Goal: Task Accomplishment & Management: Manage account settings

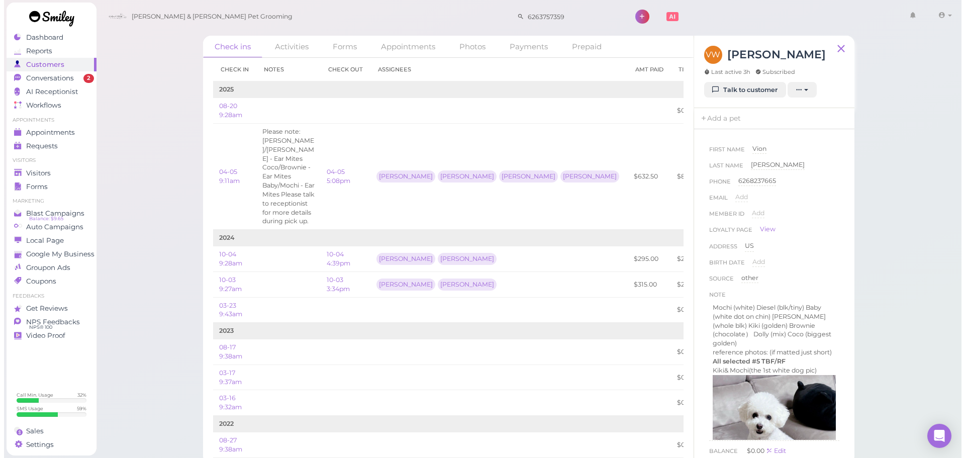
scroll to position [101, 0]
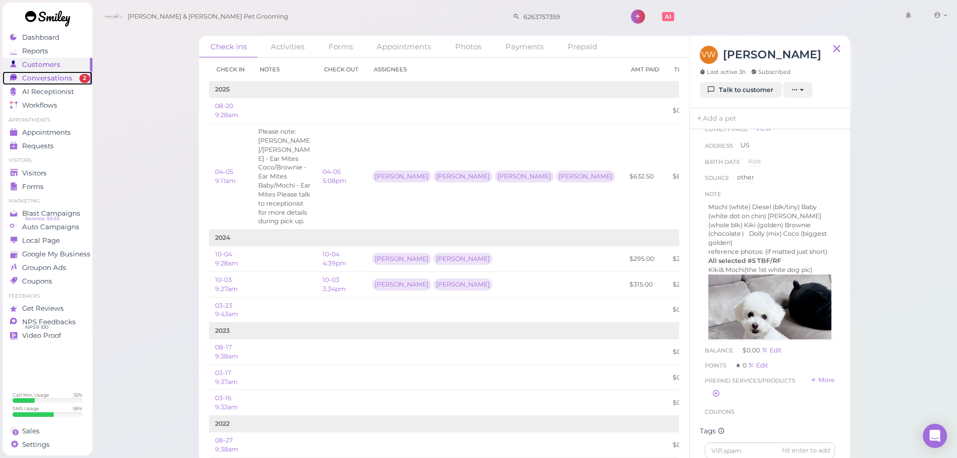
click at [30, 78] on span "Conversations" at bounding box center [47, 78] width 50 height 9
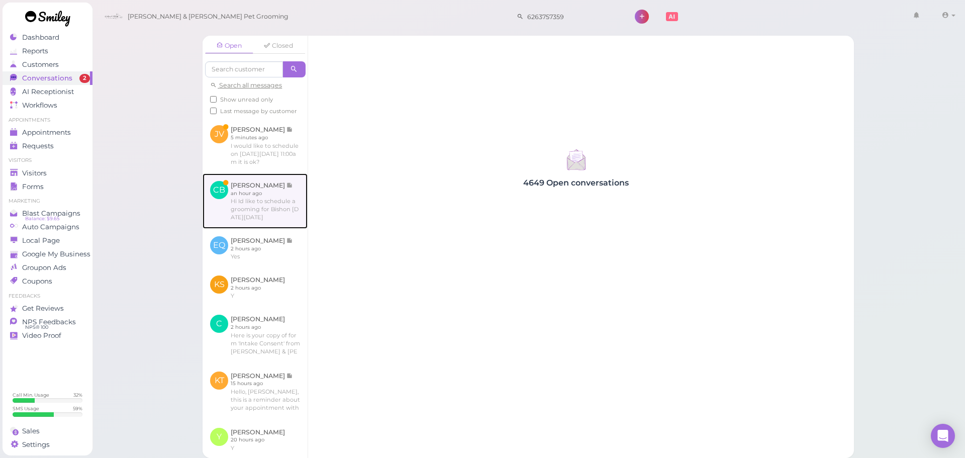
click at [250, 215] on link at bounding box center [255, 200] width 105 height 55
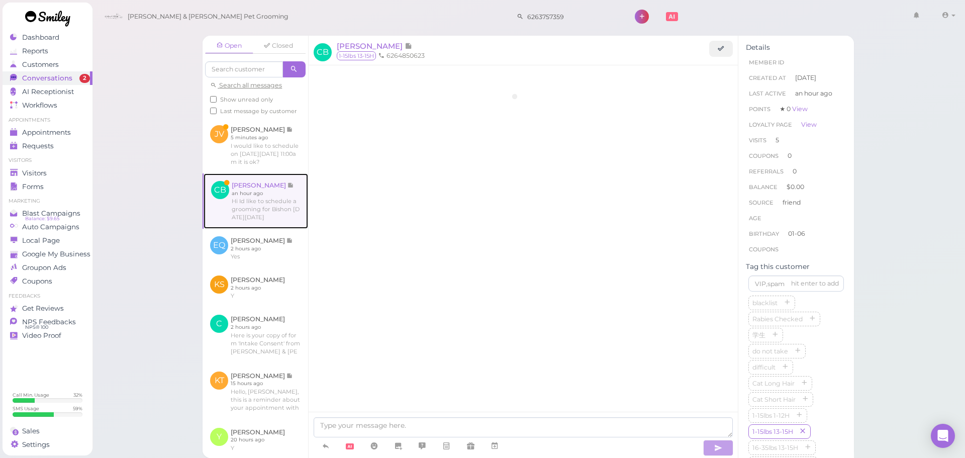
scroll to position [1411, 0]
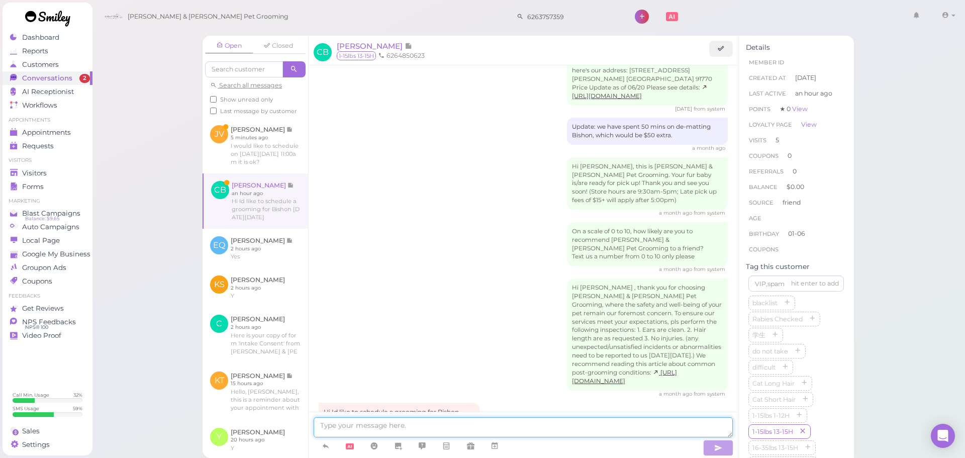
click at [401, 423] on textarea at bounding box center [523, 427] width 419 height 20
type textarea "Hello, we don't have anything available for [DATE] unfortunately. Would you lik…"
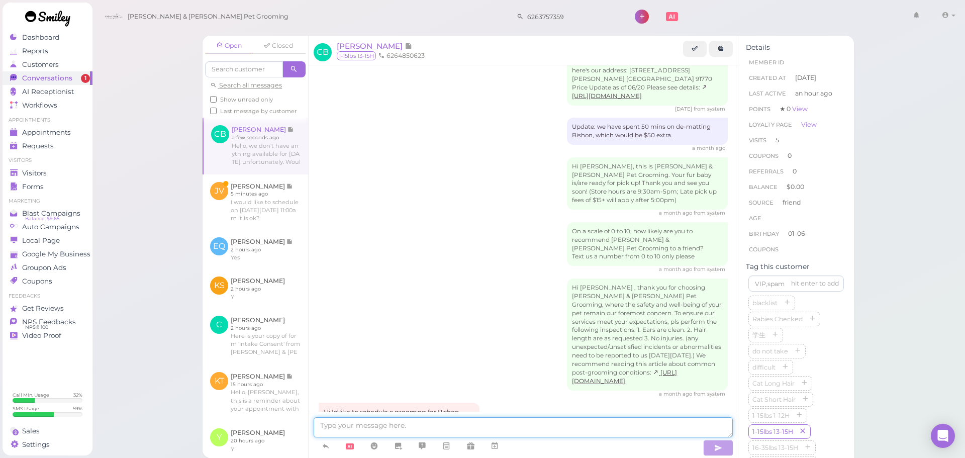
scroll to position [1452, 0]
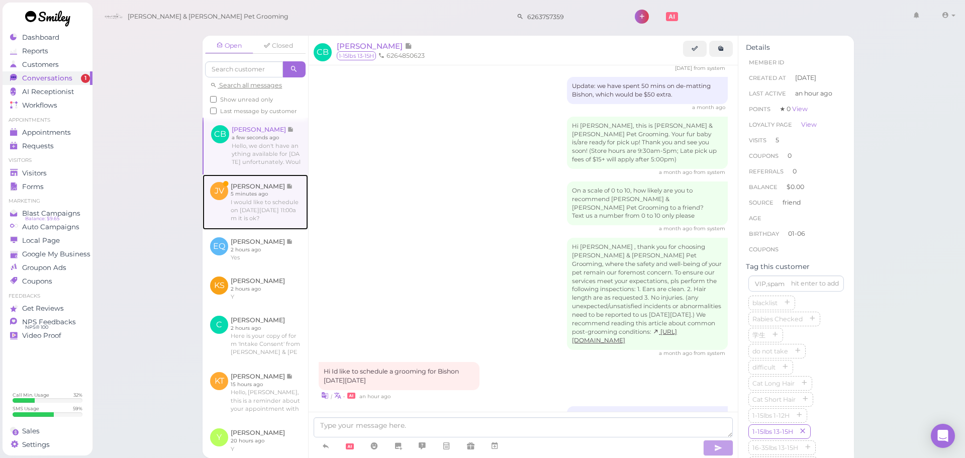
click at [205, 196] on link at bounding box center [256, 201] width 106 height 55
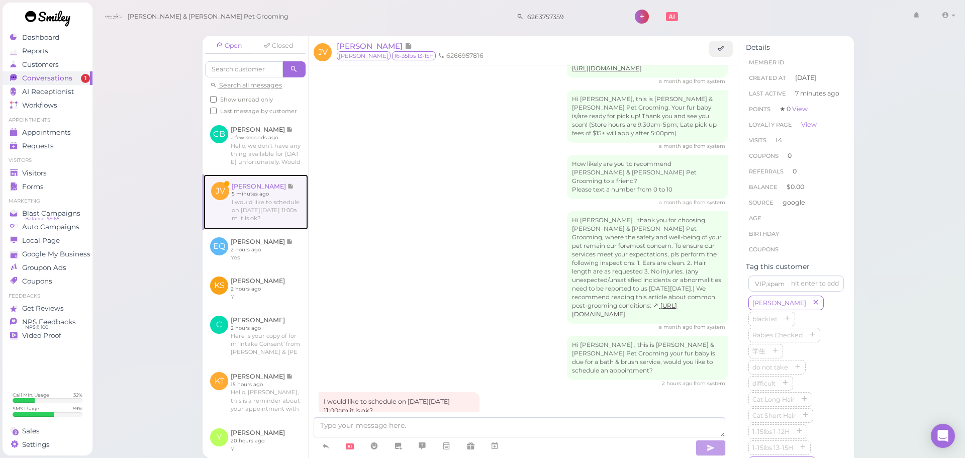
scroll to position [1450, 0]
click at [383, 425] on textarea at bounding box center [520, 427] width 412 height 20
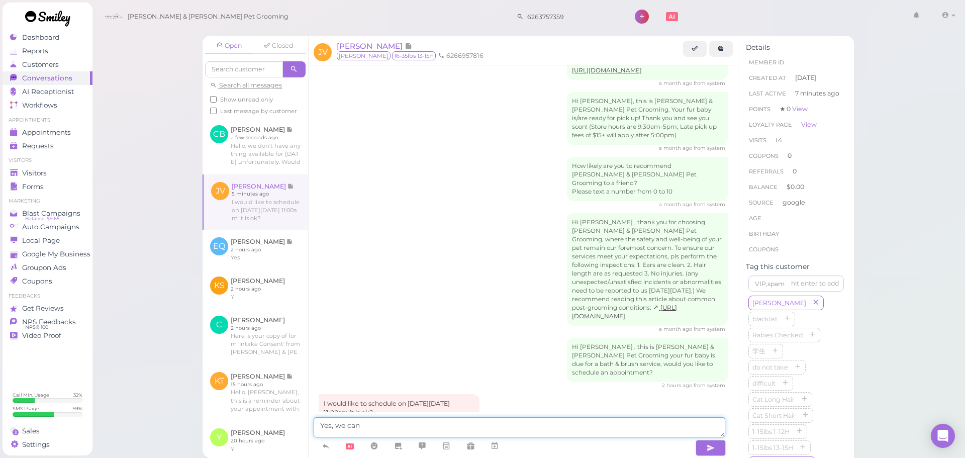
type textarea "Yes, we can"
type textarea "ZYes,"
type textarea "Yes, we can do that"
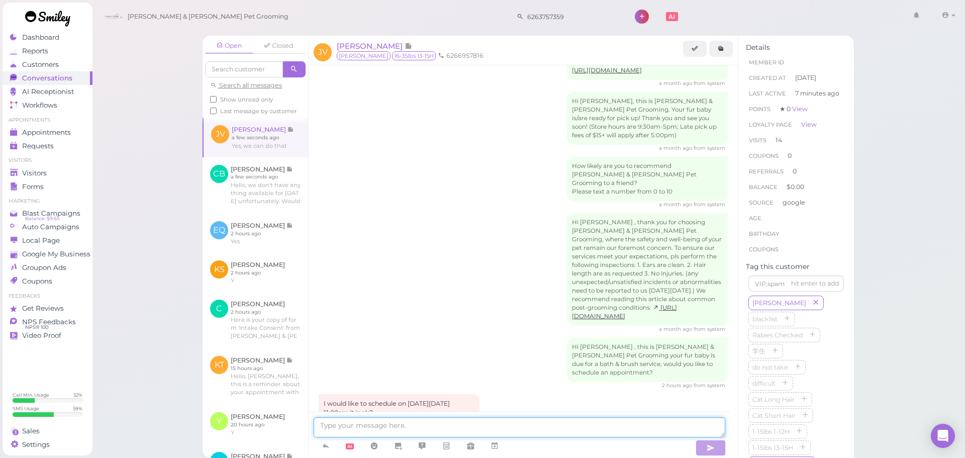
scroll to position [1473, 0]
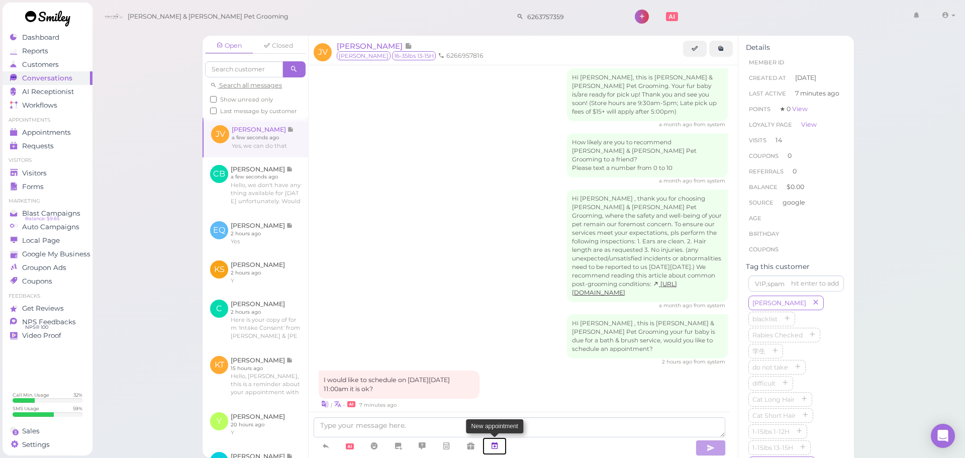
click at [493, 446] on icon at bounding box center [494, 446] width 8 height 10
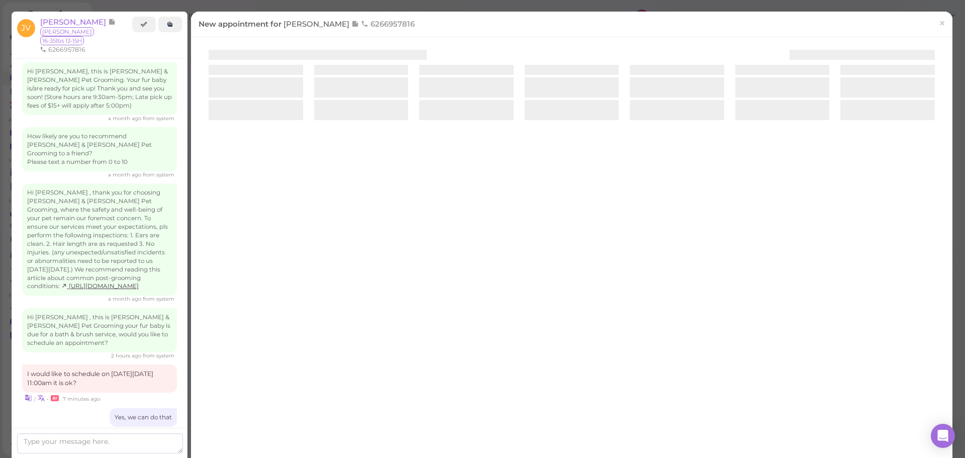
scroll to position [1550, 0]
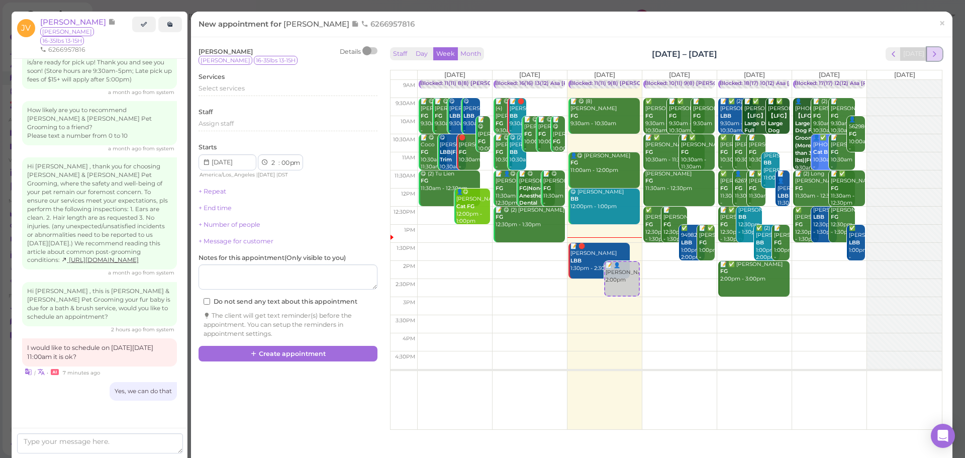
click at [934, 55] on button "next" at bounding box center [935, 54] width 16 height 14
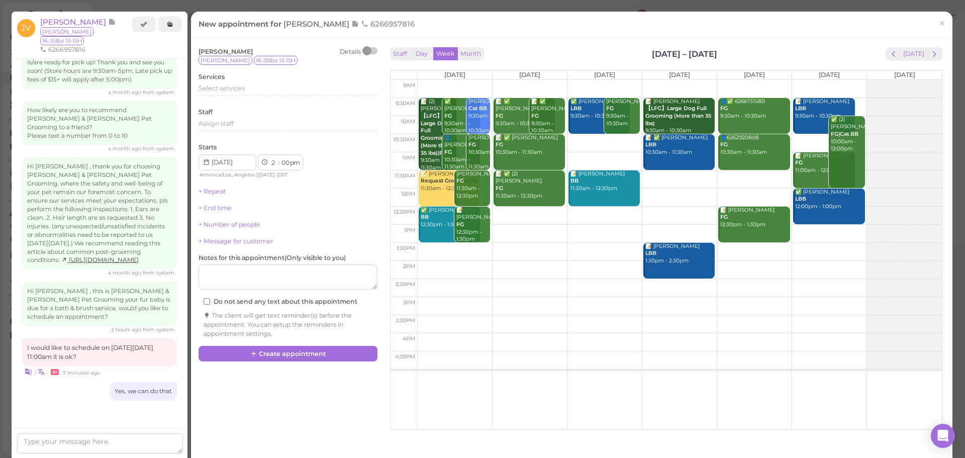
click at [455, 262] on td at bounding box center [679, 270] width 525 height 18
type input "[DATE]"
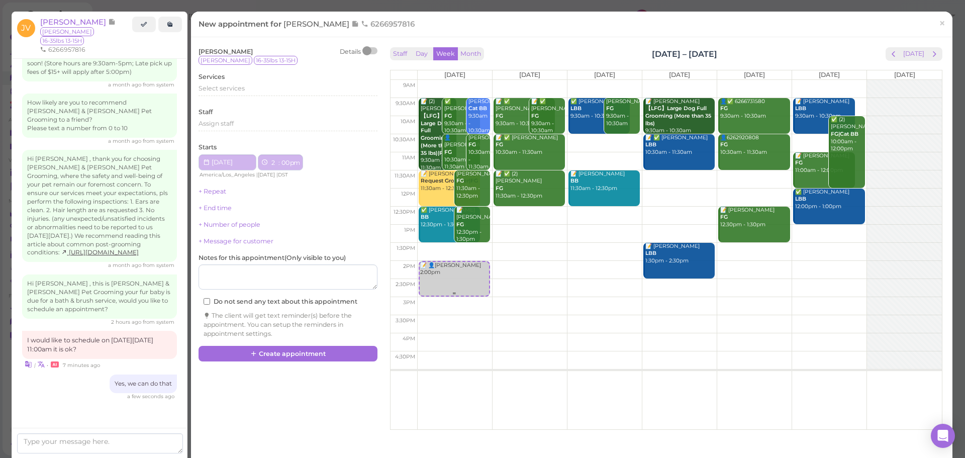
click at [448, 268] on div "📝 👤[PERSON_NAME] 2:00pm" at bounding box center [454, 269] width 69 height 15
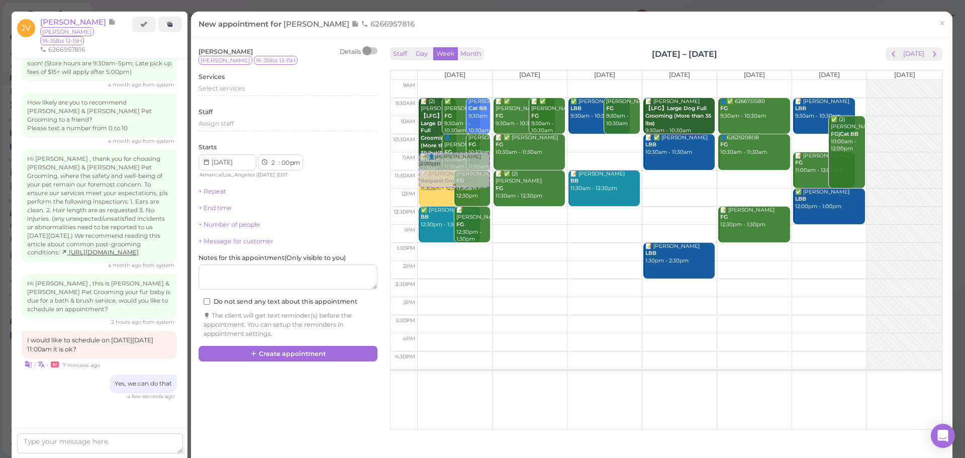
drag, startPoint x: 446, startPoint y: 277, endPoint x: 467, endPoint y: 175, distance: 104.7
click at [467, 80] on div "📝 👤[PERSON_NAME] 2:00pm 📝 (2) [PERSON_NAME] 【LFG】Large Dog Full Grooming (More …" at bounding box center [455, 80] width 74 height 0
select select "11"
select select "am"
click at [238, 81] on div "Services Select services" at bounding box center [288, 86] width 179 height 28
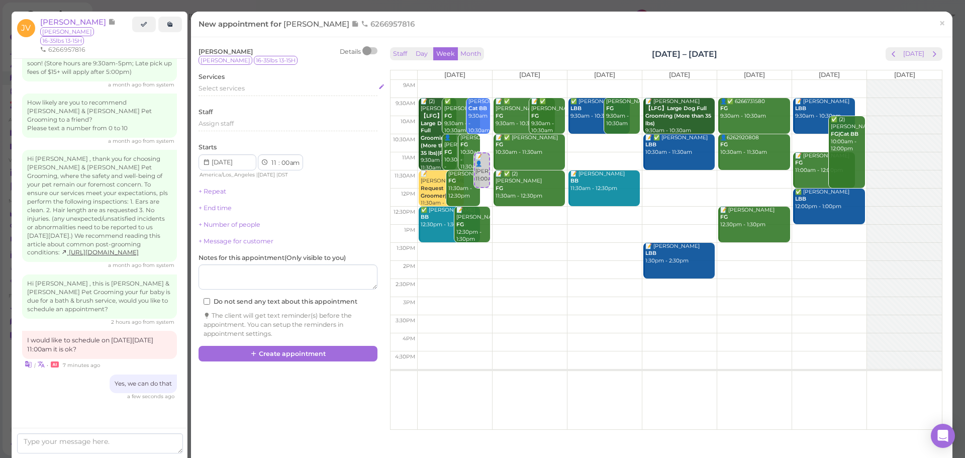
click at [240, 87] on span "Select services" at bounding box center [222, 88] width 46 height 8
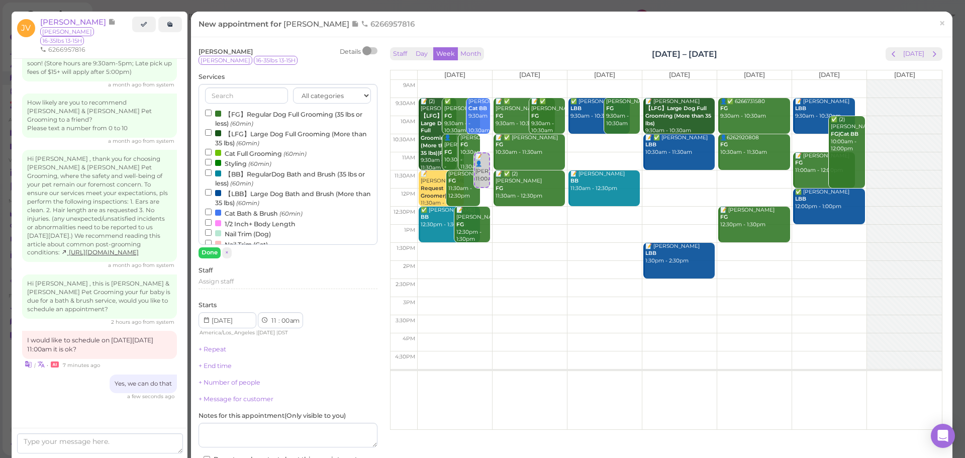
click at [235, 176] on label "【BB】RegularDog Bath and Brush (35 lbs or less) (60min)" at bounding box center [288, 178] width 166 height 20
click at [212, 176] on input "【BB】RegularDog Bath and Brush (35 lbs or less) (60min)" at bounding box center [208, 172] width 7 height 7
click at [200, 255] on button "Done" at bounding box center [210, 252] width 22 height 11
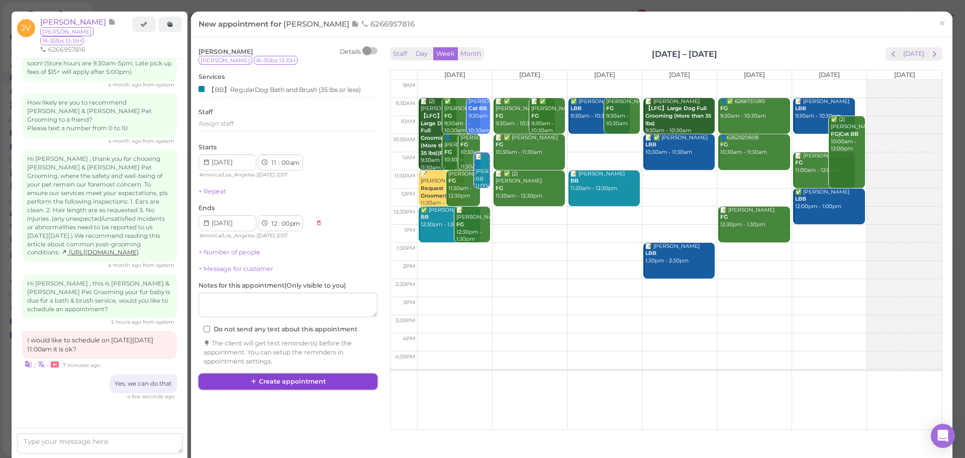
click at [270, 382] on button "Create appointment" at bounding box center [288, 381] width 179 height 16
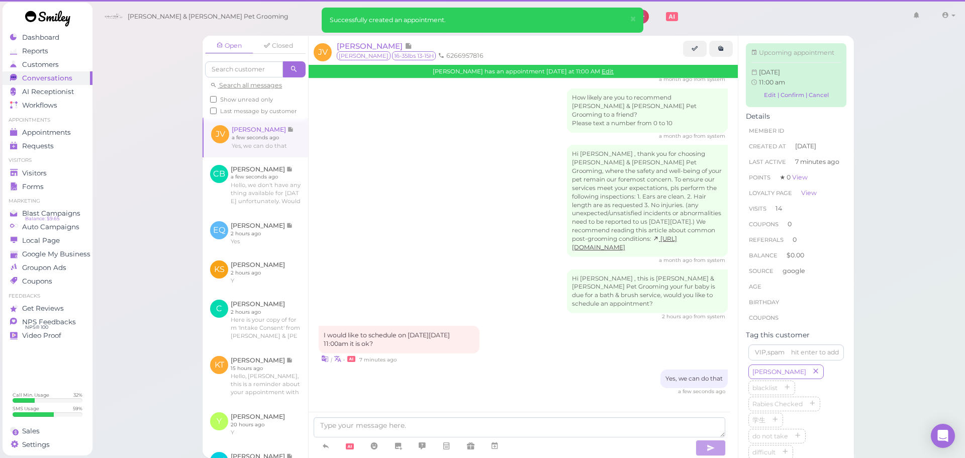
scroll to position [1473, 0]
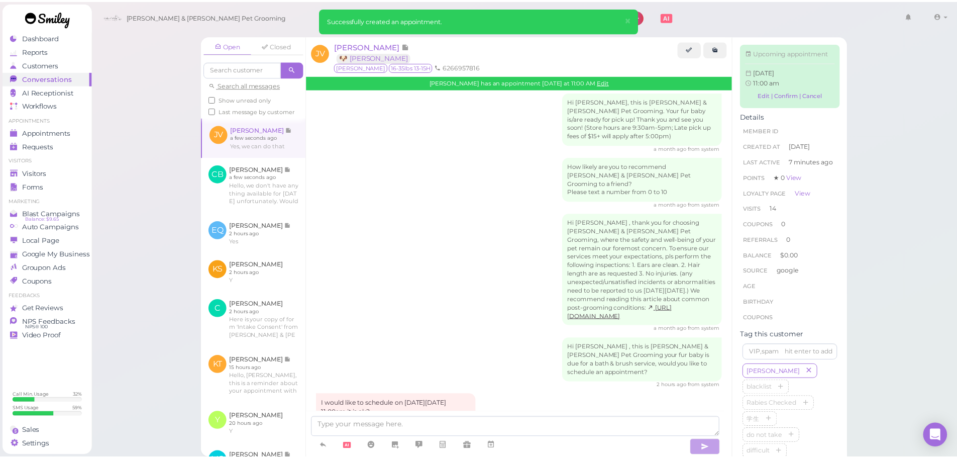
scroll to position [1585, 0]
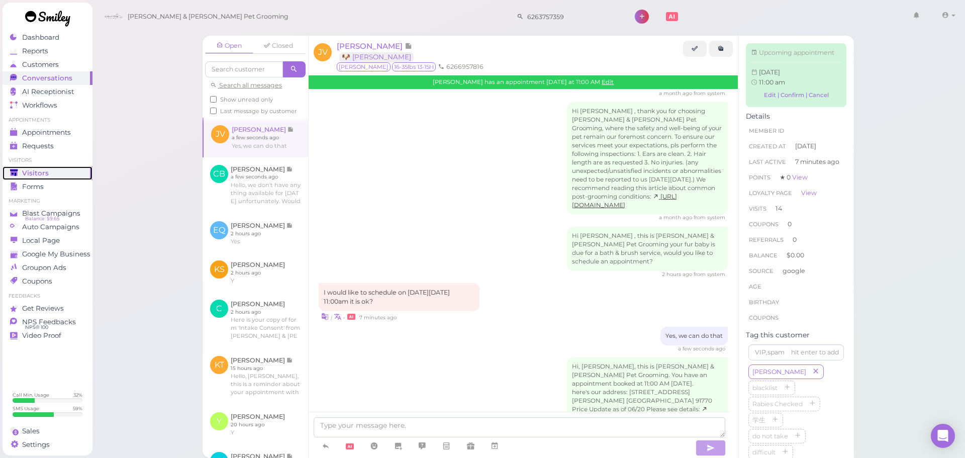
click at [46, 176] on span "Visitors" at bounding box center [35, 173] width 27 height 9
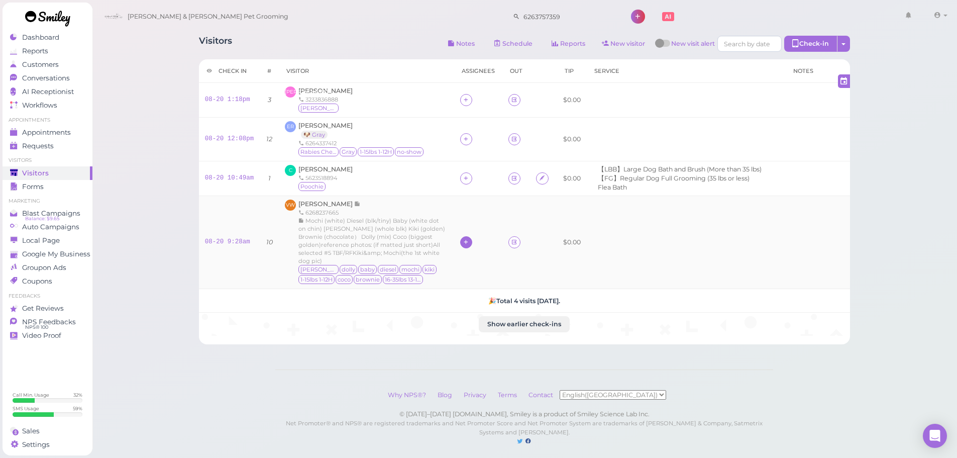
click at [463, 243] on icon at bounding box center [466, 242] width 7 height 8
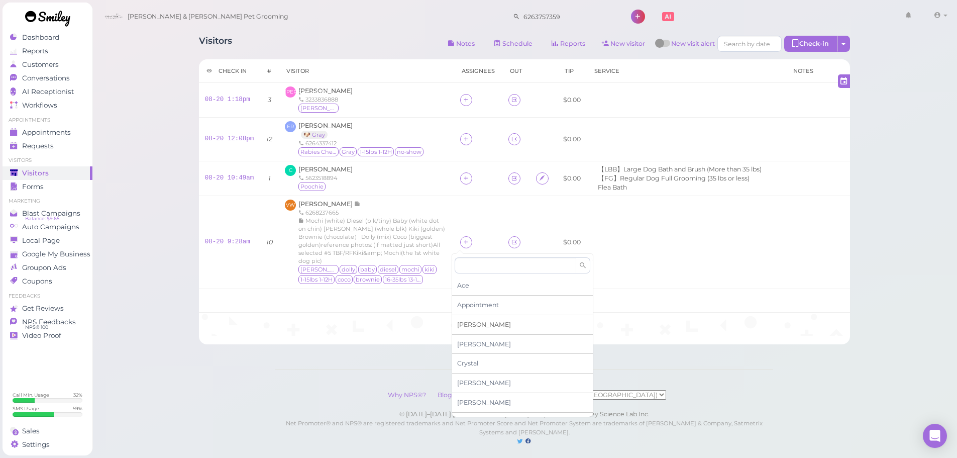
click at [468, 327] on span "[PERSON_NAME]" at bounding box center [484, 325] width 54 height 8
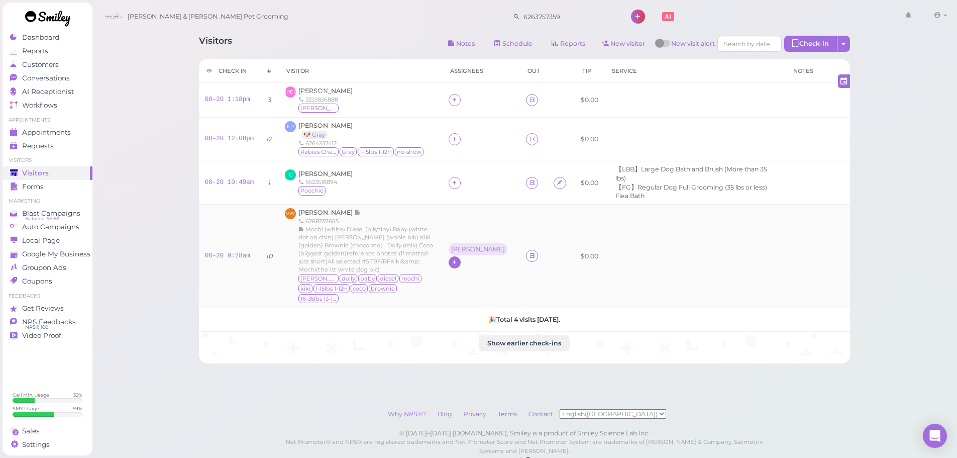
click at [458, 258] on icon at bounding box center [454, 262] width 7 height 8
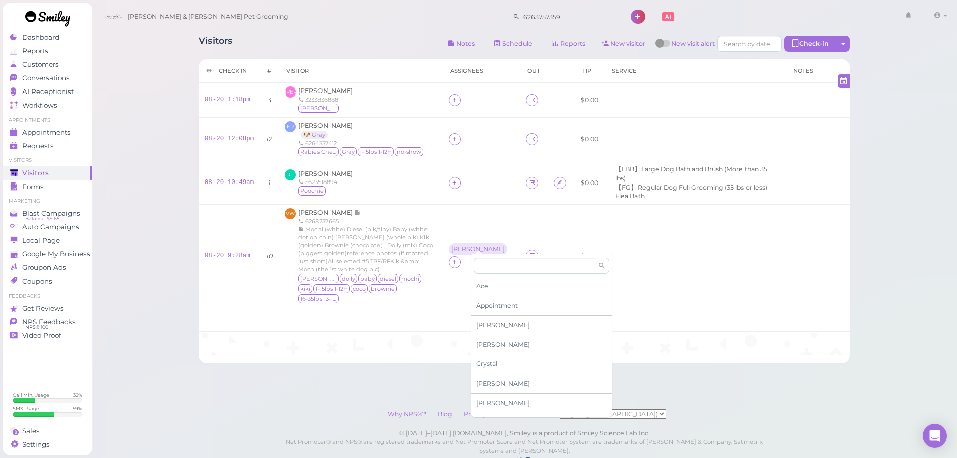
scroll to position [50, 0]
click at [497, 412] on div "[PERSON_NAME]" at bounding box center [541, 412] width 141 height 20
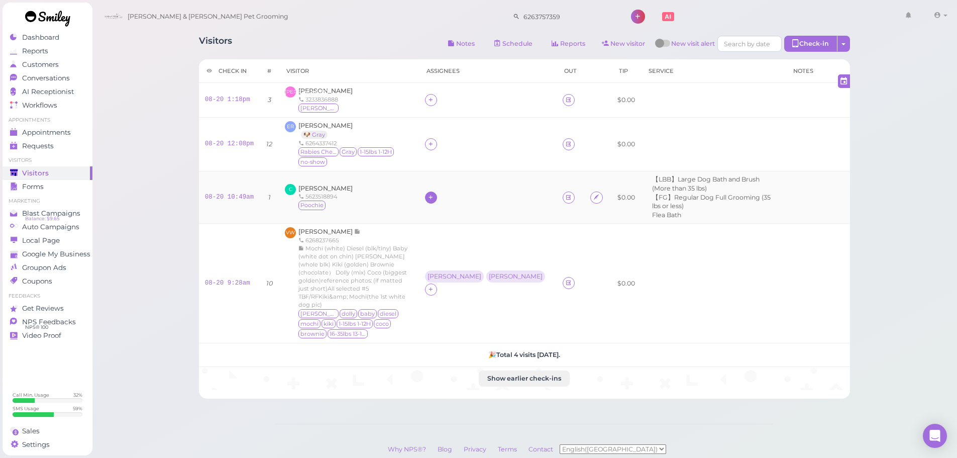
click at [434, 193] on icon at bounding box center [431, 197] width 7 height 8
click at [467, 346] on span "[PERSON_NAME]" at bounding box center [479, 347] width 54 height 8
click at [434, 141] on icon at bounding box center [431, 144] width 7 height 8
click at [489, 307] on div "[PERSON_NAME]" at bounding box center [517, 309] width 141 height 20
click at [434, 102] on icon at bounding box center [431, 100] width 7 height 8
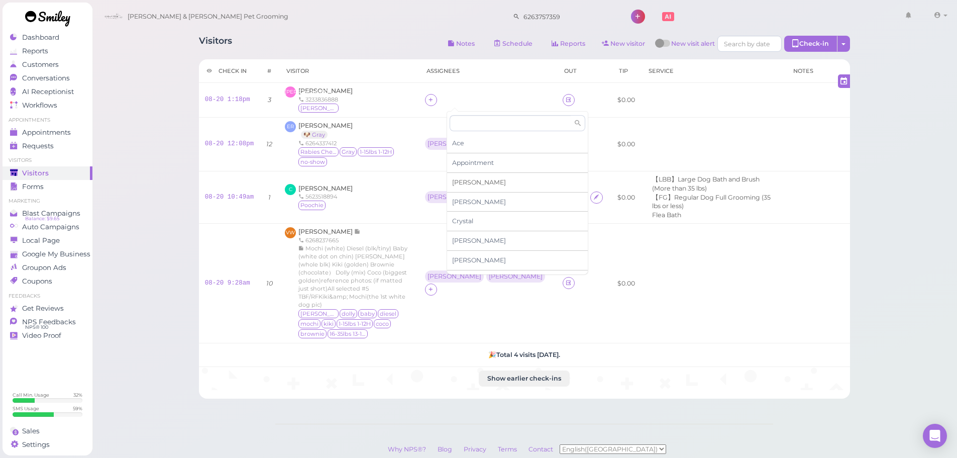
click at [470, 181] on div "[PERSON_NAME]" at bounding box center [517, 183] width 141 height 20
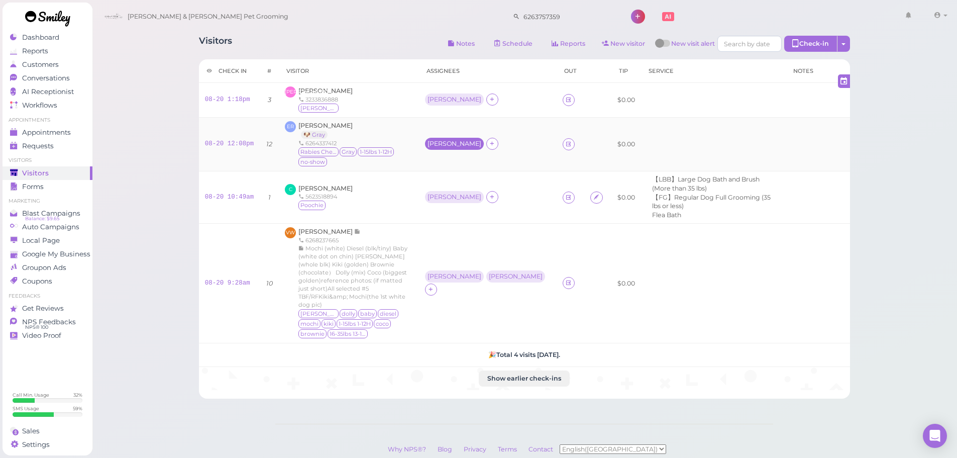
click at [455, 141] on div "[PERSON_NAME]" at bounding box center [455, 143] width 54 height 7
click at [462, 187] on span "Select pets" at bounding box center [471, 182] width 35 height 11
click at [381, 184] on div "C [PERSON_NAME] 5623518894 [GEOGRAPHIC_DATA]" at bounding box center [349, 197] width 128 height 27
click at [449, 193] on div "[PERSON_NAME]" at bounding box center [455, 196] width 54 height 7
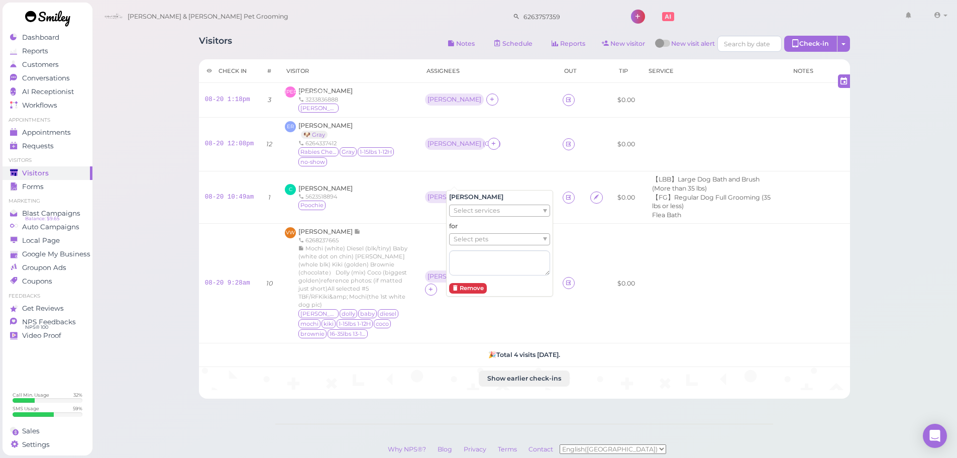
click at [467, 237] on span "Select pets" at bounding box center [471, 239] width 35 height 11
click at [418, 192] on td "C [PERSON_NAME] 5623518894 [GEOGRAPHIC_DATA]" at bounding box center [349, 197] width 140 height 52
click at [353, 184] on span "[PERSON_NAME]" at bounding box center [326, 188] width 54 height 8
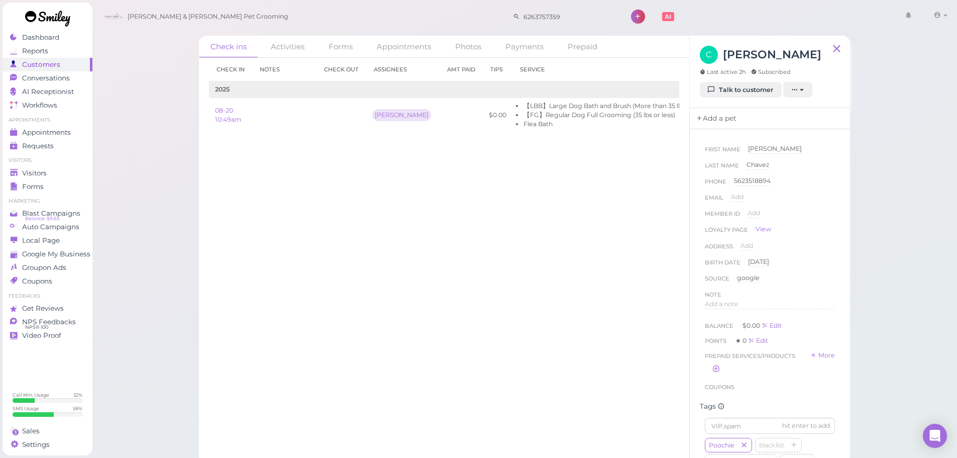
click at [719, 122] on link "Add a pet" at bounding box center [716, 118] width 53 height 21
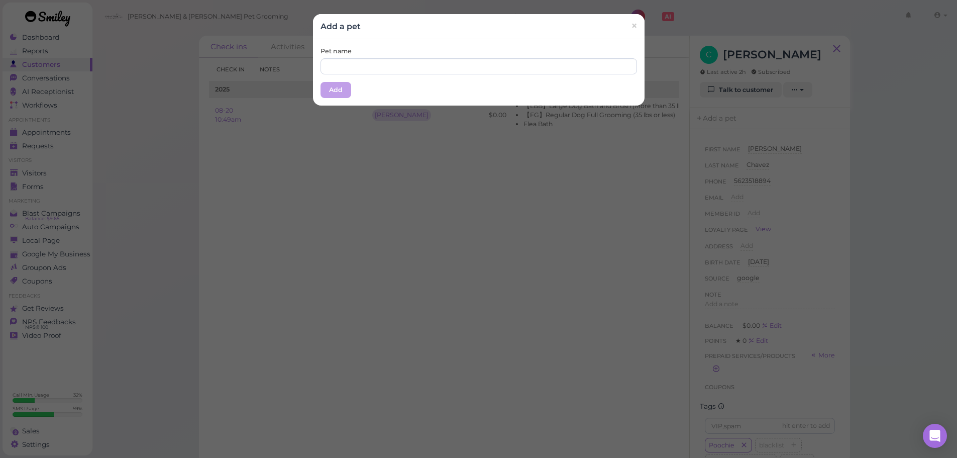
click at [462, 77] on div "Pet name Add" at bounding box center [479, 72] width 332 height 66
click at [462, 71] on input "text" at bounding box center [479, 66] width 317 height 16
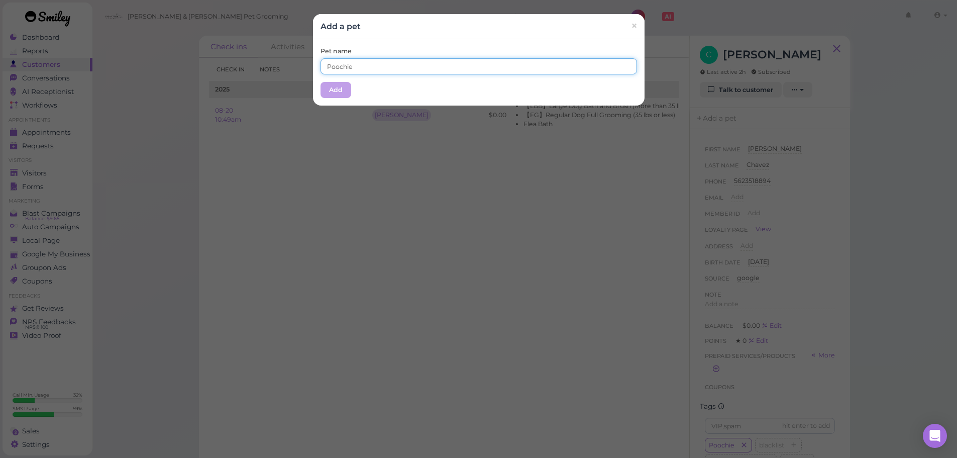
type input "Poochie"
click at [457, 46] on div "Pet name Poochie Add" at bounding box center [479, 72] width 332 height 66
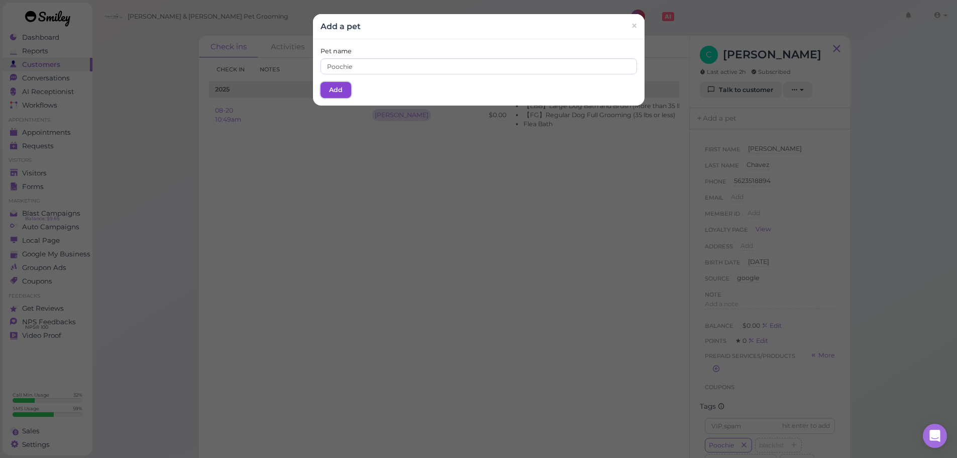
click at [332, 96] on button "Add" at bounding box center [336, 90] width 31 height 16
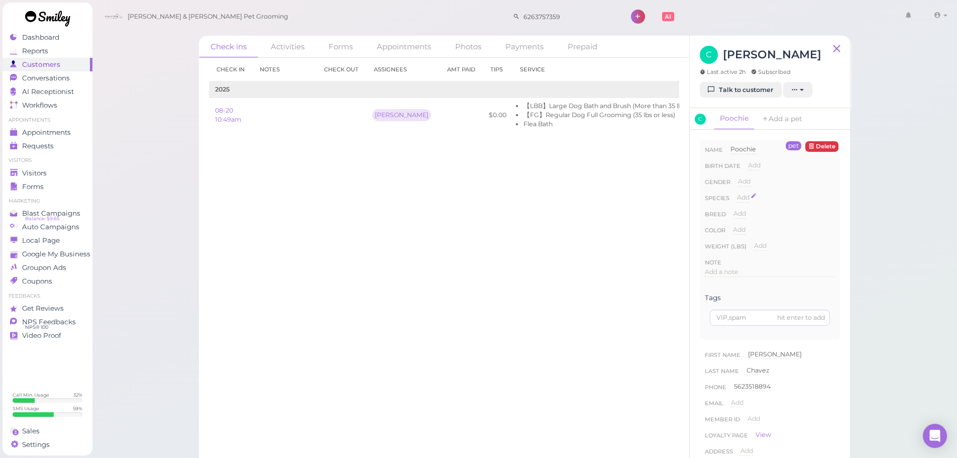
click at [747, 196] on span "Add" at bounding box center [743, 197] width 13 height 8
click at [755, 207] on select "Dog Cat Bird Other" at bounding box center [786, 200] width 98 height 15
select select "Dog"
click at [737, 193] on select "Dog Cat Bird Other" at bounding box center [786, 200] width 98 height 15
click at [749, 220] on button "Done" at bounding box center [749, 215] width 22 height 11
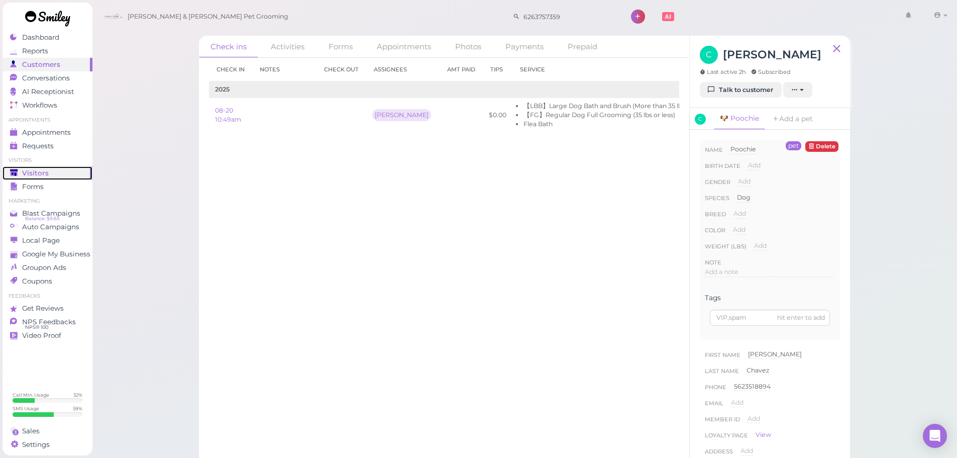
click at [4, 169] on link "Visitors" at bounding box center [48, 173] width 90 height 14
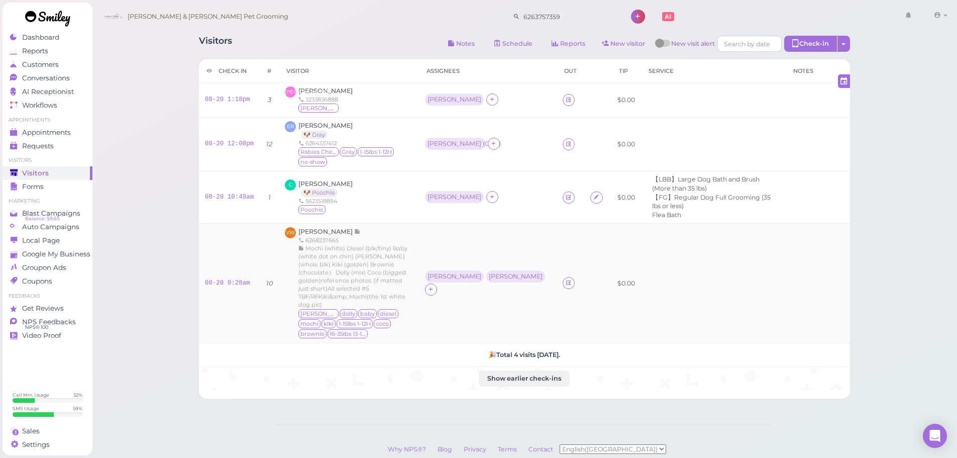
drag, startPoint x: 459, startPoint y: 183, endPoint x: 477, endPoint y: 223, distance: 43.4
click at [462, 191] on div "[PERSON_NAME]" at bounding box center [455, 197] width 61 height 13
click at [464, 224] on td "[PERSON_NAME] [PERSON_NAME]" at bounding box center [488, 284] width 138 height 120
click at [456, 193] on div "[PERSON_NAME]" at bounding box center [455, 196] width 54 height 7
drag, startPoint x: 467, startPoint y: 238, endPoint x: 468, endPoint y: 246, distance: 7.6
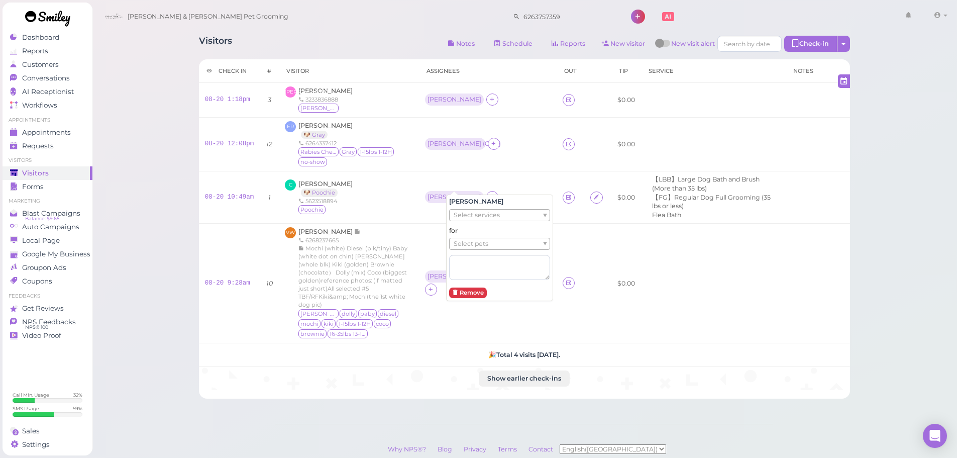
click at [468, 244] on span "Select pets" at bounding box center [471, 243] width 35 height 11
click at [342, 180] on span "[PERSON_NAME]" at bounding box center [326, 184] width 54 height 8
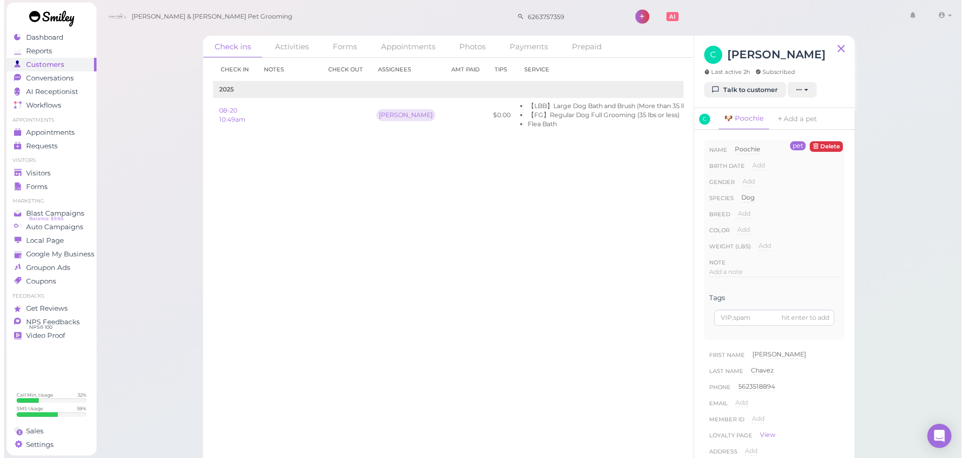
scroll to position [0, 18]
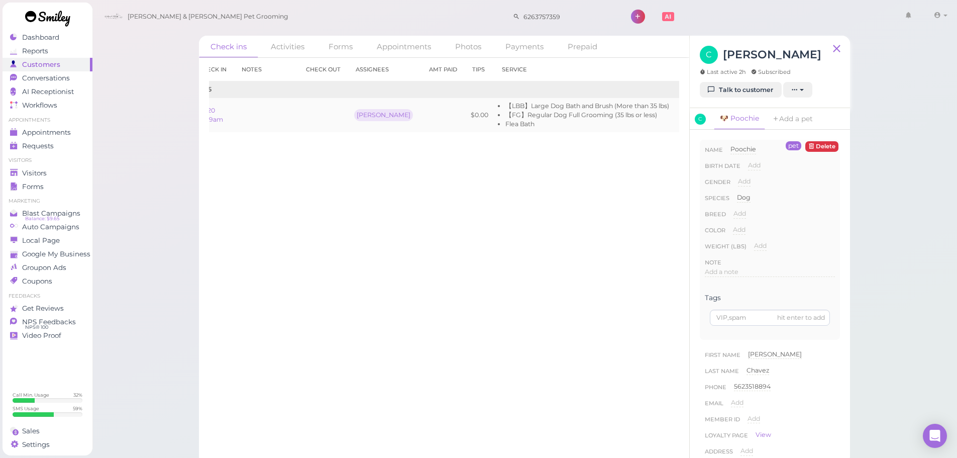
drag, startPoint x: 678, startPoint y: 115, endPoint x: 669, endPoint y: 115, distance: 9.1
click at [675, 115] on td "Edit" at bounding box center [687, 115] width 24 height 34
click at [681, 115] on link "Edit" at bounding box center [687, 115] width 12 height 8
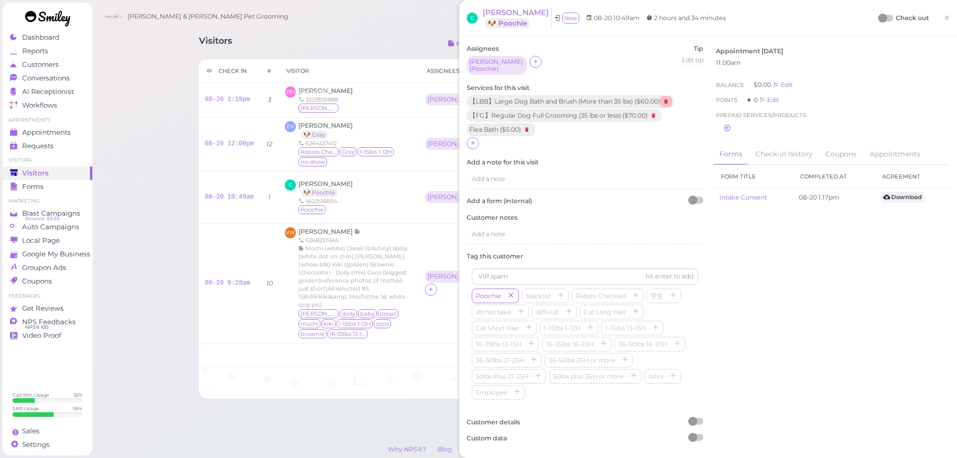
click at [669, 97] on icon at bounding box center [666, 101] width 12 height 11
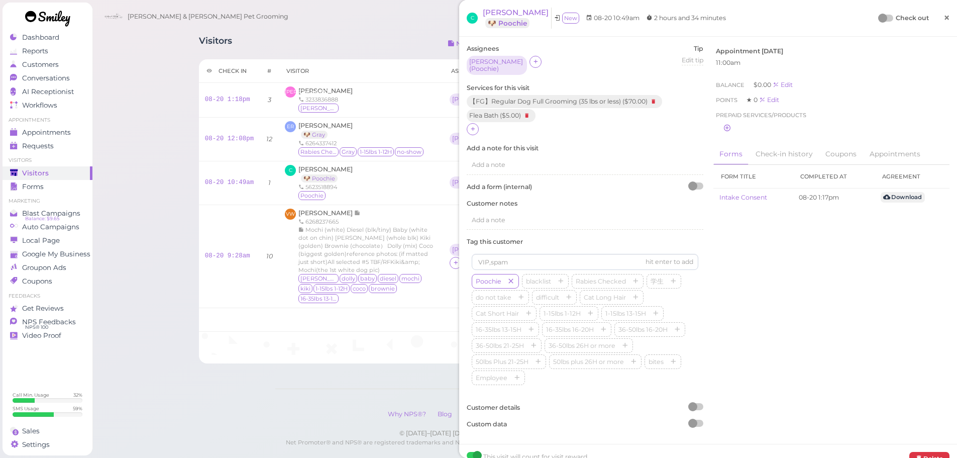
click at [939, 26] on link "×" at bounding box center [947, 19] width 19 height 24
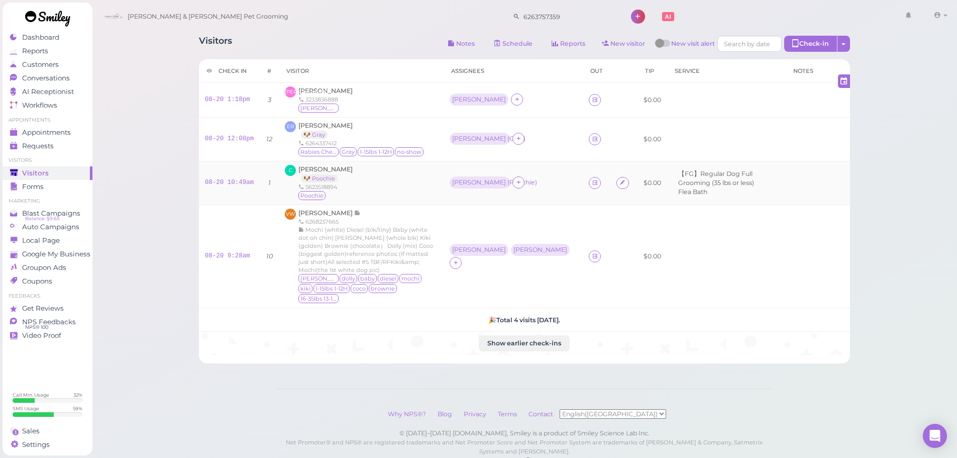
click at [404, 179] on div "C [PERSON_NAME] 🐶 Poochie 5623518894 [GEOGRAPHIC_DATA]" at bounding box center [361, 183] width 153 height 36
click at [331, 168] on span "[PERSON_NAME]" at bounding box center [326, 169] width 54 height 8
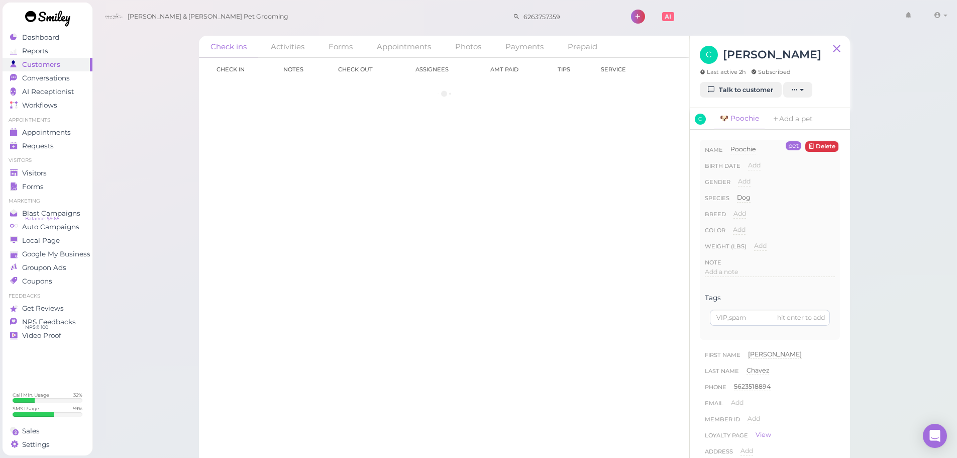
click at [724, 80] on div "C [PERSON_NAME] Last active 2h Subscribed" at bounding box center [761, 64] width 122 height 36
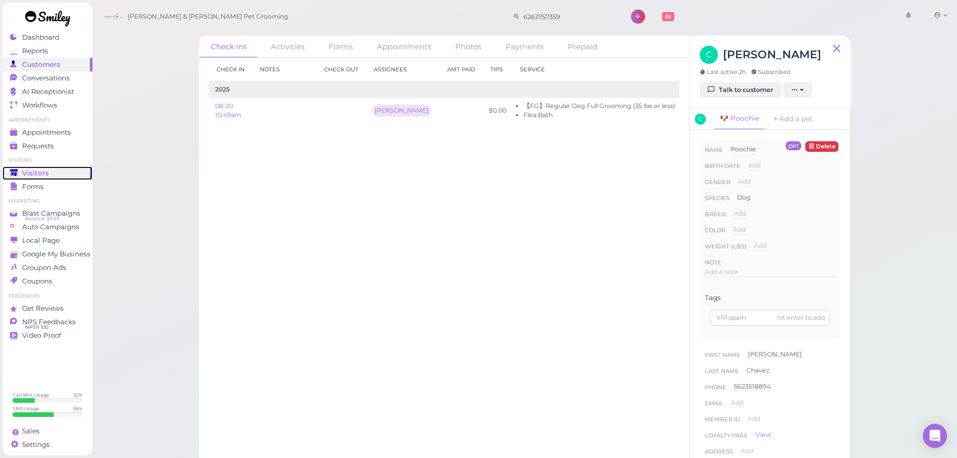
click at [65, 166] on link "Visitors" at bounding box center [48, 173] width 90 height 14
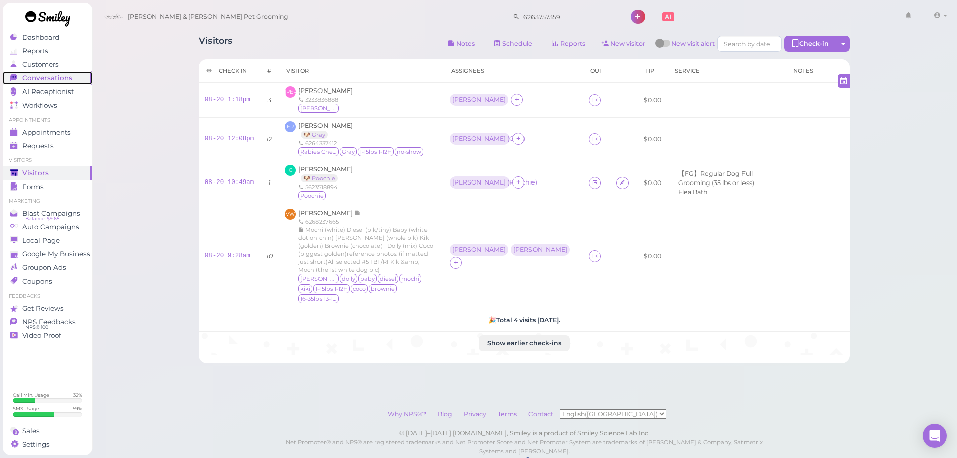
click at [54, 79] on span "Conversations" at bounding box center [47, 78] width 50 height 9
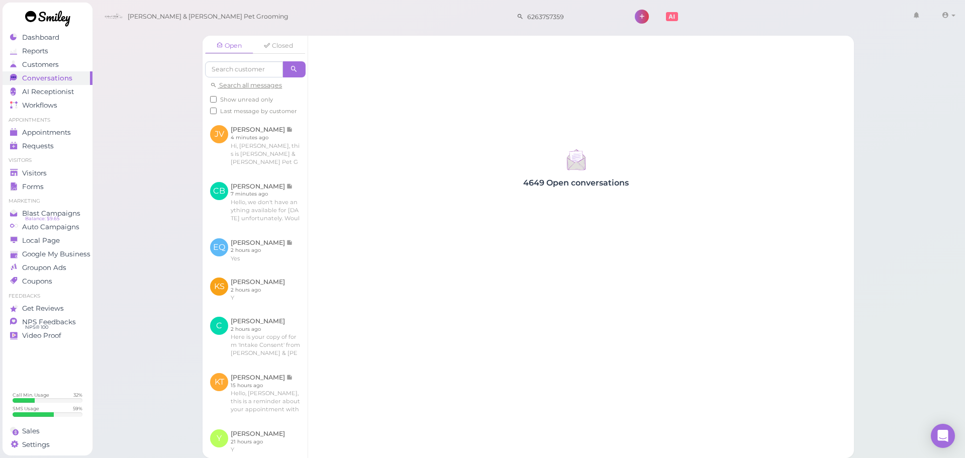
click at [144, 97] on div "Open Closed Search all messages Show unread only Last message by customer JV [P…" at bounding box center [528, 229] width 873 height 458
click at [256, 253] on link at bounding box center [255, 250] width 105 height 39
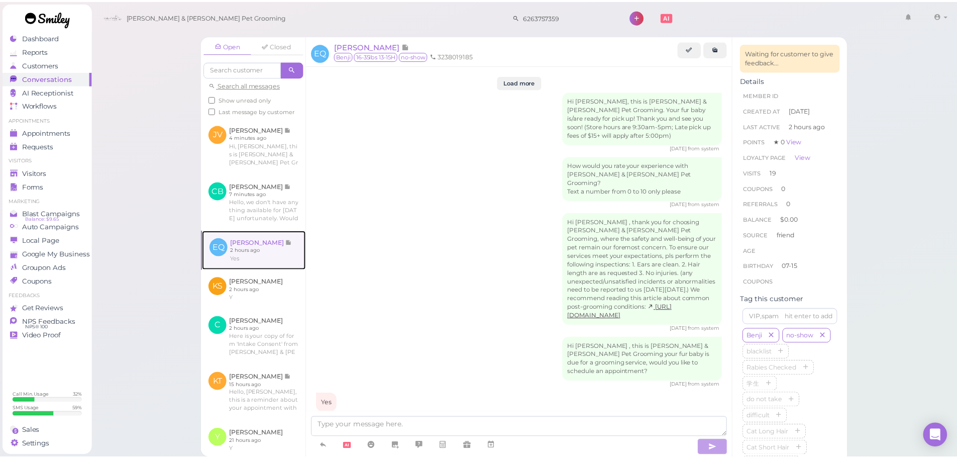
scroll to position [1674, 0]
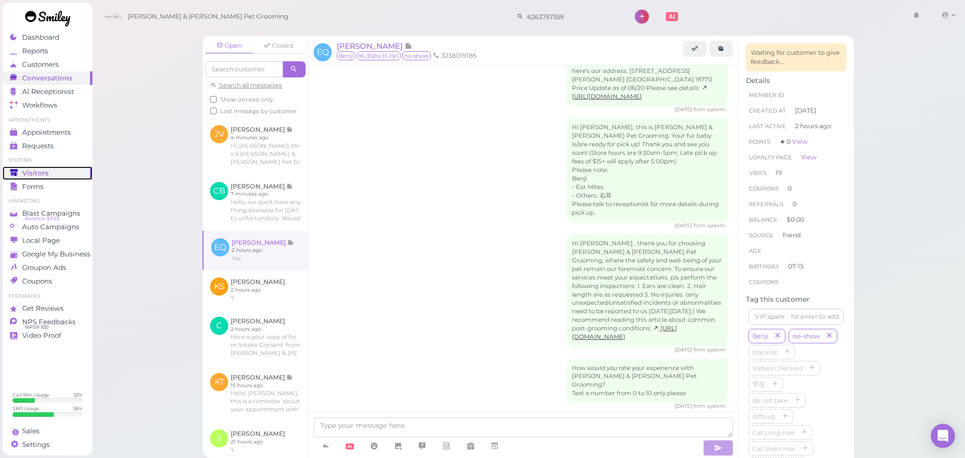
click at [43, 175] on span "Visitors" at bounding box center [35, 173] width 27 height 9
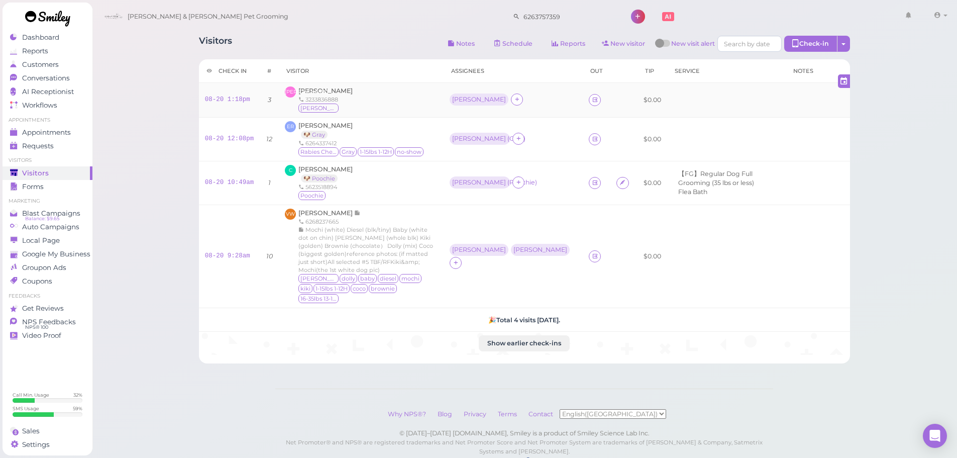
click at [210, 94] on td "08-20 1:18pm" at bounding box center [229, 100] width 61 height 35
click at [211, 108] on td "08-20 1:18pm" at bounding box center [229, 100] width 61 height 35
click at [213, 104] on div "08-20 1:18pm" at bounding box center [229, 99] width 49 height 9
click at [213, 102] on link "08-20 1:18pm" at bounding box center [227, 99] width 45 height 7
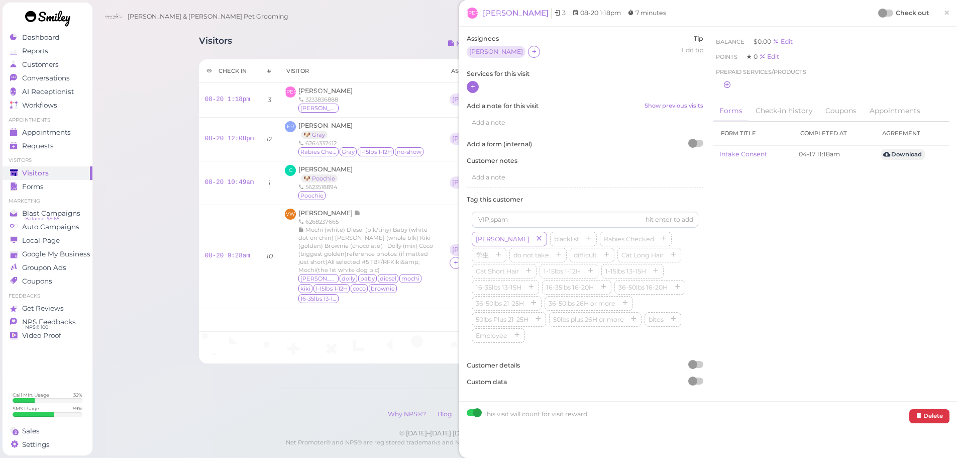
click at [473, 85] on icon at bounding box center [473, 87] width 7 height 8
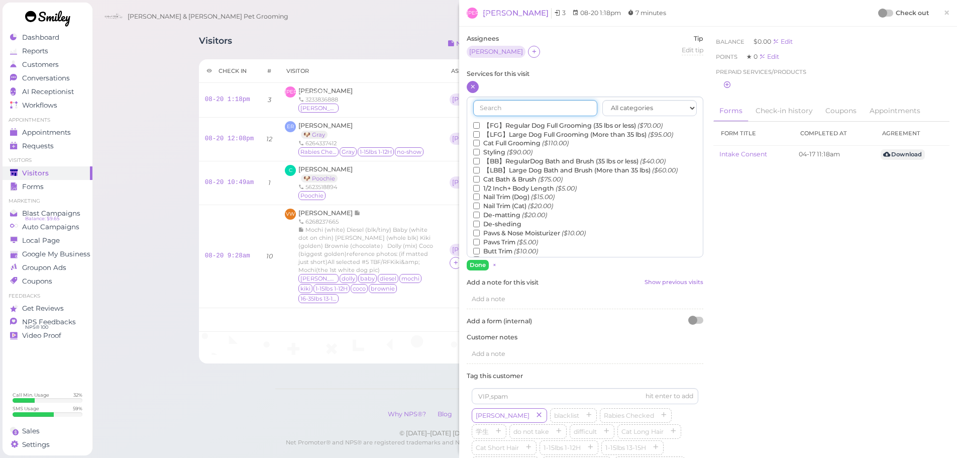
click at [495, 101] on input "text" at bounding box center [535, 108] width 124 height 16
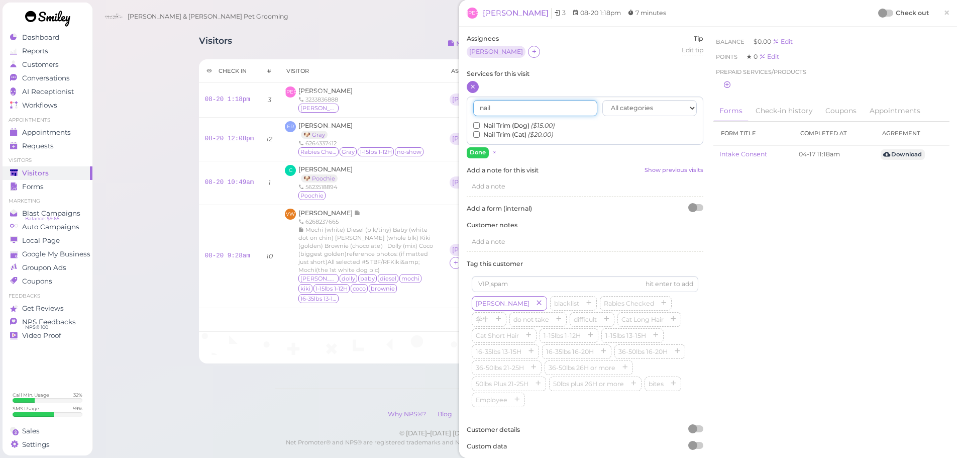
type input "nail"
click at [518, 87] on div at bounding box center [585, 87] width 237 height 13
click at [480, 122] on label "Nail Trim (Dog) ($15.00)" at bounding box center [513, 125] width 81 height 9
click at [480, 122] on input "Nail Trim (Dog) ($15.00)" at bounding box center [476, 125] width 7 height 7
click at [475, 153] on button "Done" at bounding box center [478, 152] width 22 height 11
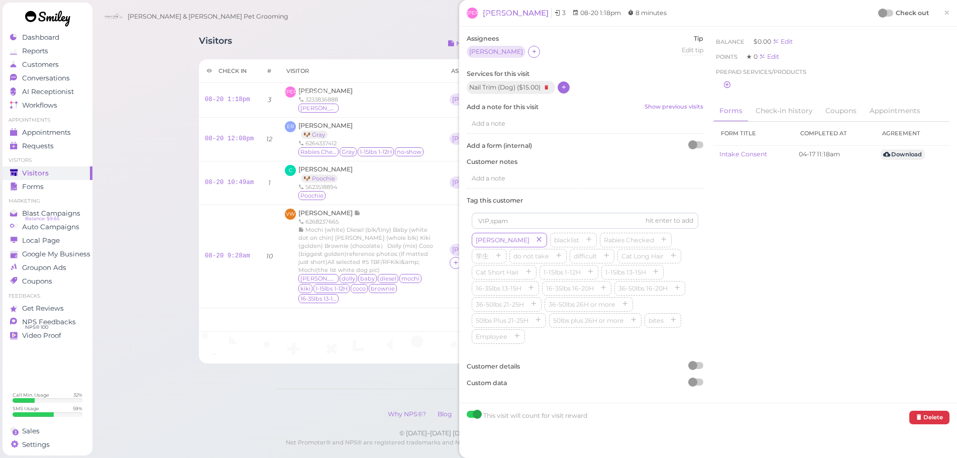
click at [885, 17] on div "Check out" at bounding box center [904, 13] width 50 height 10
click at [881, 13] on div at bounding box center [886, 13] width 14 height 7
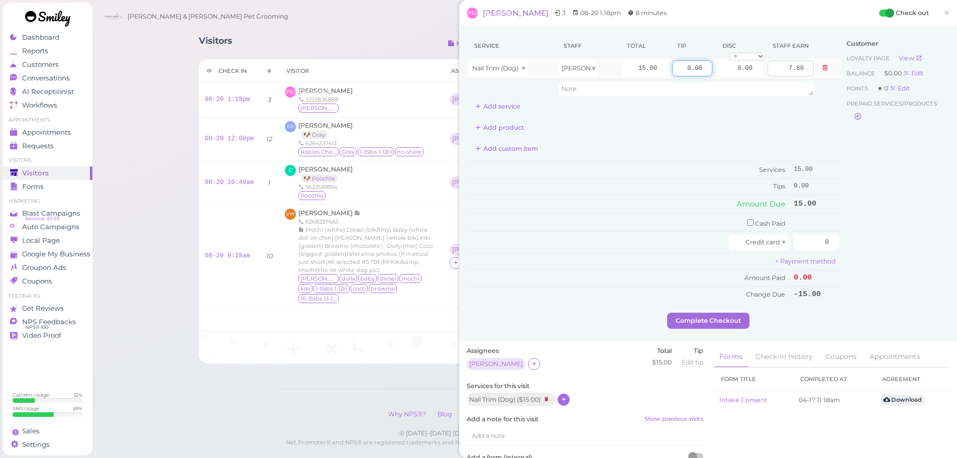
drag, startPoint x: 672, startPoint y: 71, endPoint x: 804, endPoint y: 70, distance: 132.2
click at [804, 70] on tr "Nail Trim (Dog) Asa 15.00 0.00 0.00 0 10% off 15% off 20% off 25% off 30% off 5…" at bounding box center [654, 69] width 375 height 22
drag, startPoint x: 874, startPoint y: 257, endPoint x: 933, endPoint y: 265, distance: 58.8
click at [933, 265] on div "Service Staff Total Tip Disc Staff earn Nail Trim (Dog) Asa 15.00 0.00 0.00 0 1…" at bounding box center [708, 173] width 483 height 278
type input "17.25"
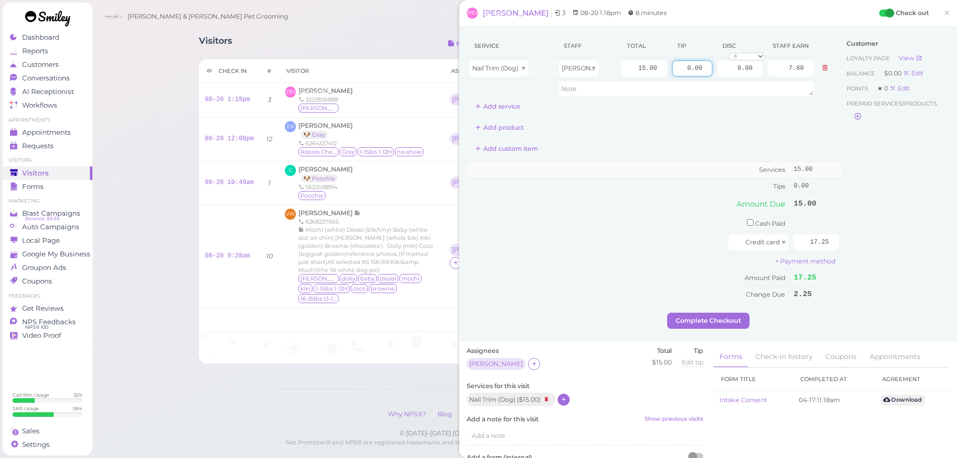
drag, startPoint x: 671, startPoint y: 68, endPoint x: 823, endPoint y: 164, distance: 179.8
click at [865, 92] on div "Service Staff Total Tip Disc Staff earn Nail Trim (Dog) Asa 15.00 0.00 0.00 0 1…" at bounding box center [708, 173] width 483 height 278
type input "2.25"
click at [853, 235] on div "Customer Loyalty page View Balance $0.00 Edit Points ★ 0 Edit Prepaid services/…" at bounding box center [896, 173] width 108 height 278
click at [731, 321] on button "Complete Checkout" at bounding box center [708, 321] width 82 height 16
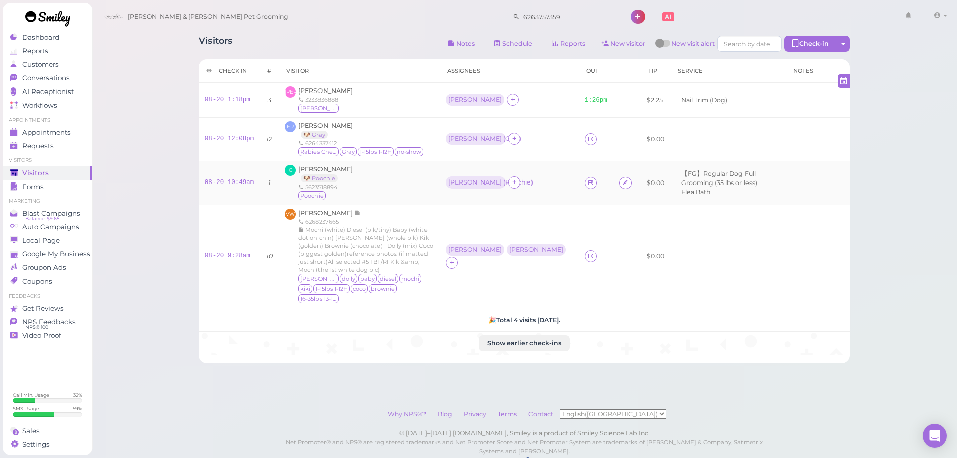
click at [434, 193] on div "C [PERSON_NAME] 🐶 Poochie 5623518894 [GEOGRAPHIC_DATA]" at bounding box center [359, 183] width 149 height 36
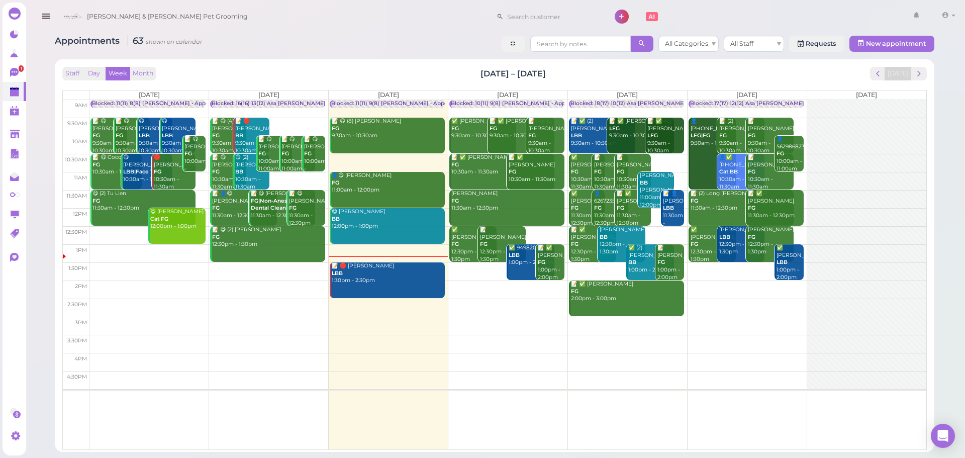
click at [928, 78] on div "Staff Day Week Month Aug 18 – 24, 2025 Today Mon 8/18 Tue 8/19 Wed 8/20 Thu 8/2…" at bounding box center [494, 255] width 869 height 382
click at [922, 76] on span "next" at bounding box center [919, 74] width 10 height 10
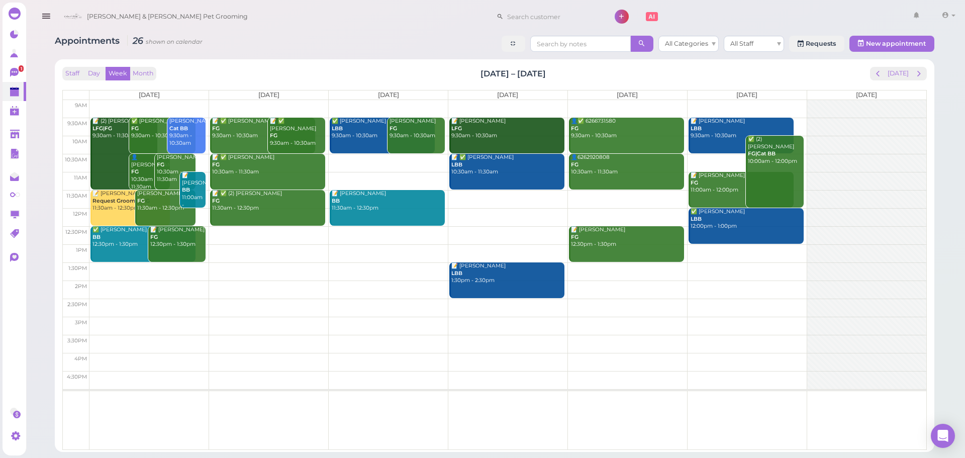
click at [585, 70] on div "Staff Day Week Month Aug 25 – 31, 2025 Today" at bounding box center [494, 74] width 864 height 14
click at [892, 77] on button "[DATE]" at bounding box center [897, 74] width 27 height 14
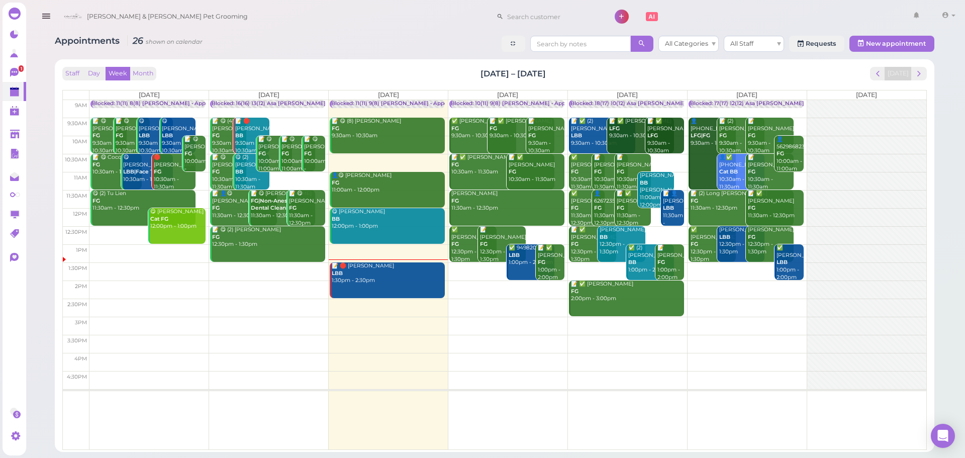
click at [814, 75] on div "Staff Day Week Month Aug 18 – 24, 2025 Today" at bounding box center [494, 74] width 864 height 14
click at [17, 68] on icon at bounding box center [15, 73] width 11 height 11
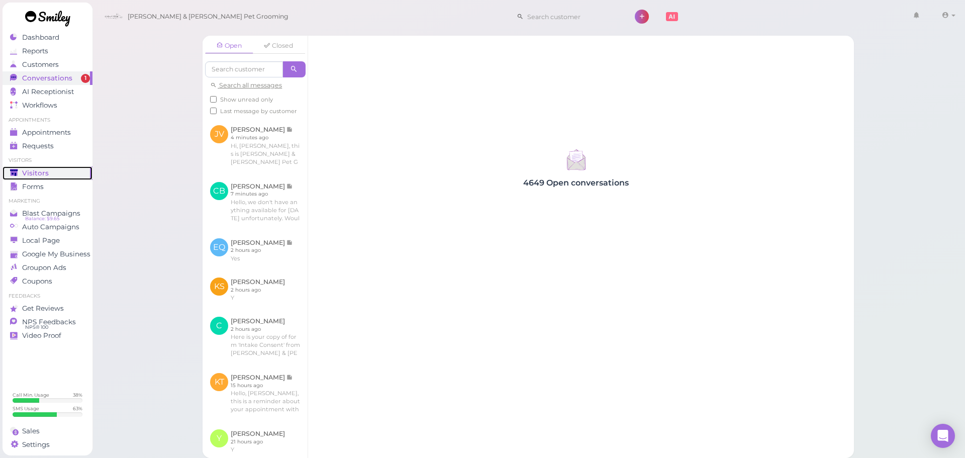
click at [50, 174] on div "Visitors" at bounding box center [46, 173] width 72 height 9
